Goal: Information Seeking & Learning: Check status

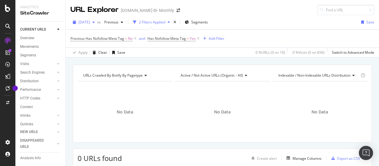
click at [90, 24] on span "[DATE]" at bounding box center [85, 22] width 12 height 5
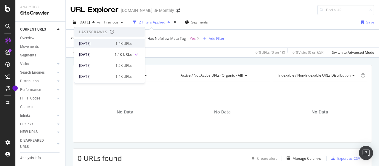
click at [98, 42] on div "[DATE]" at bounding box center [95, 43] width 33 height 5
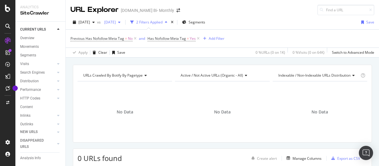
click at [116, 22] on span "[DATE]" at bounding box center [109, 22] width 14 height 5
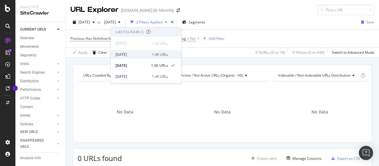
click at [137, 54] on div "[DATE]" at bounding box center [132, 54] width 33 height 5
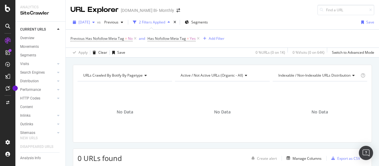
click at [90, 23] on span "[DATE]" at bounding box center [85, 22] width 12 height 5
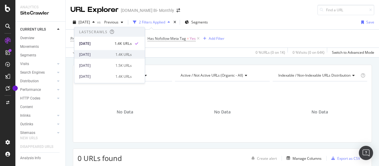
click at [103, 51] on div "[DATE] 1.4K URLs" at bounding box center [109, 54] width 71 height 9
